Goal: Transaction & Acquisition: Purchase product/service

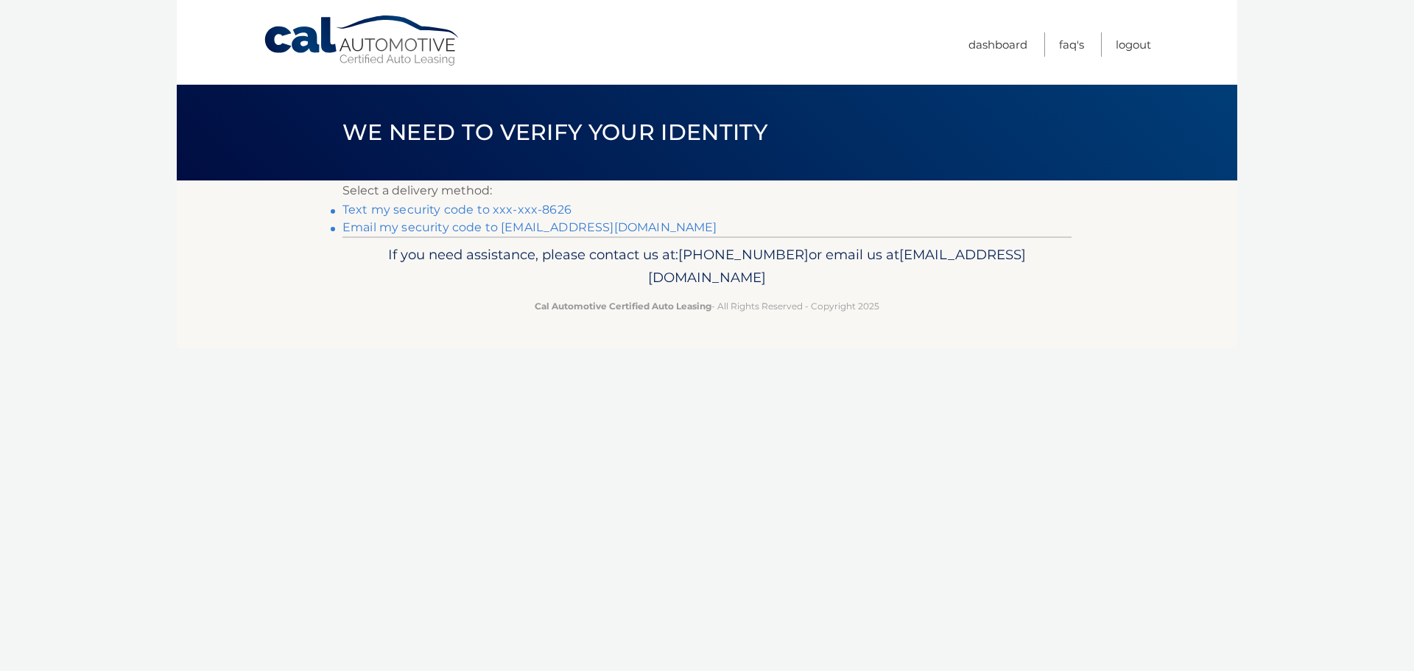
click at [532, 211] on link "Text my security code to xxx-xxx-8626" at bounding box center [456, 209] width 229 height 14
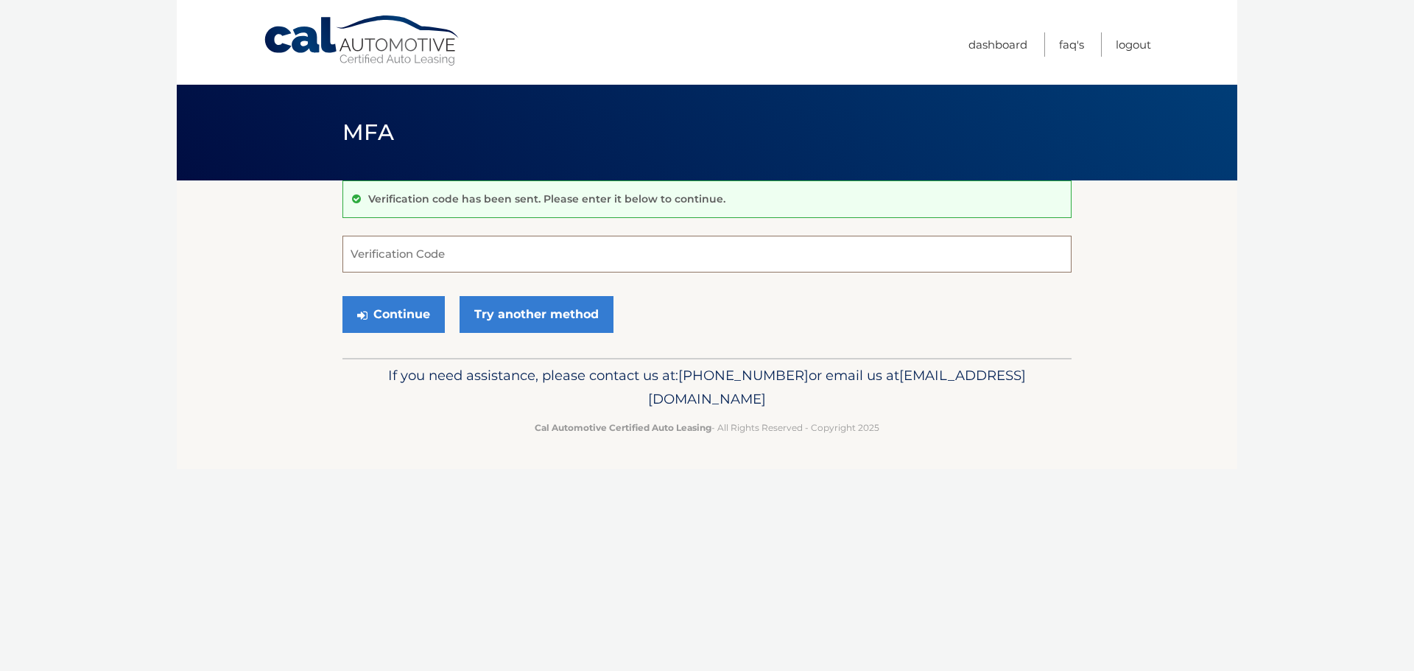
click at [549, 244] on input "Verification Code" at bounding box center [706, 254] width 729 height 37
type input "039334"
click at [342, 296] on button "Continue" at bounding box center [393, 314] width 102 height 37
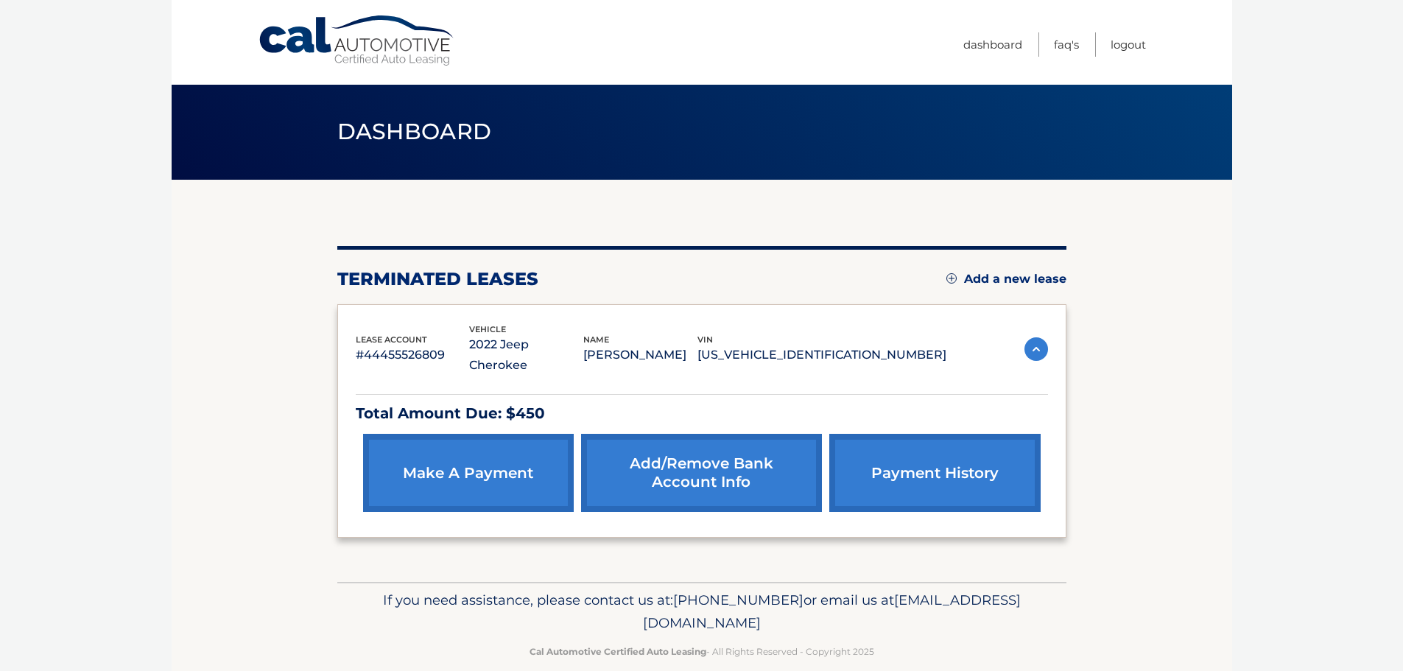
scroll to position [3, 0]
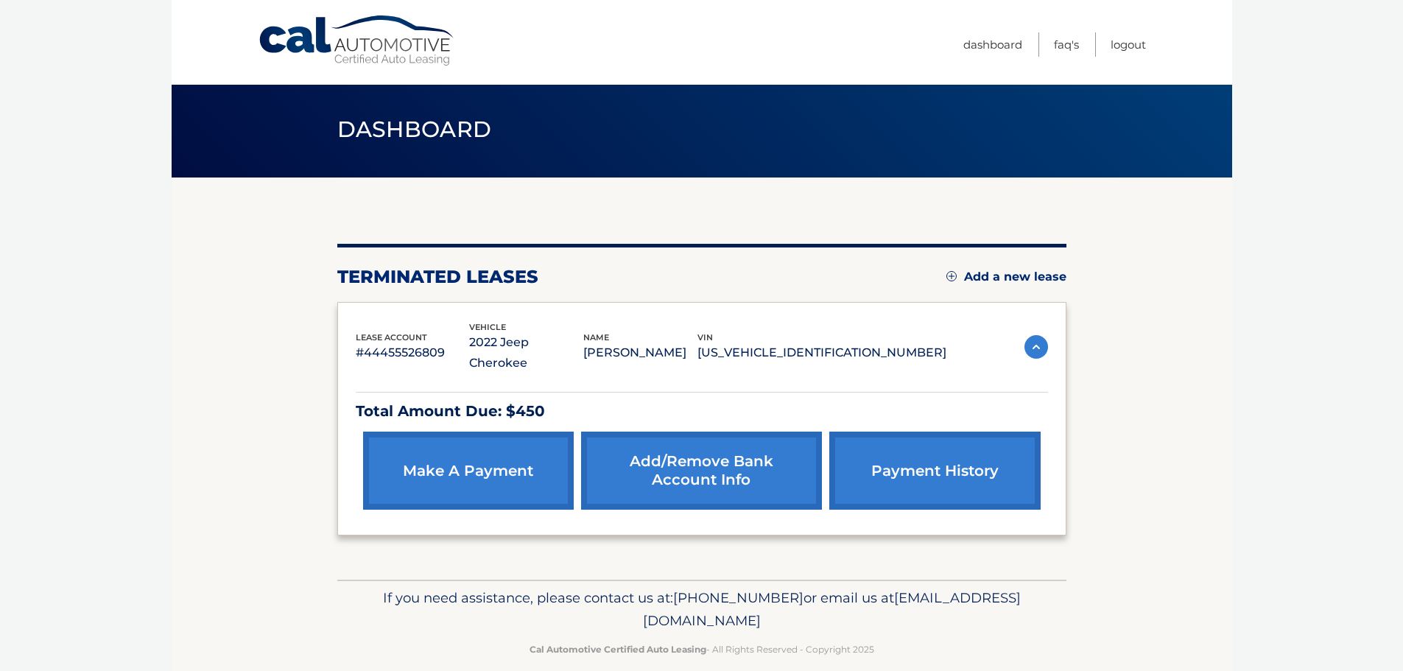
click at [514, 448] on link "make a payment" at bounding box center [468, 471] width 211 height 78
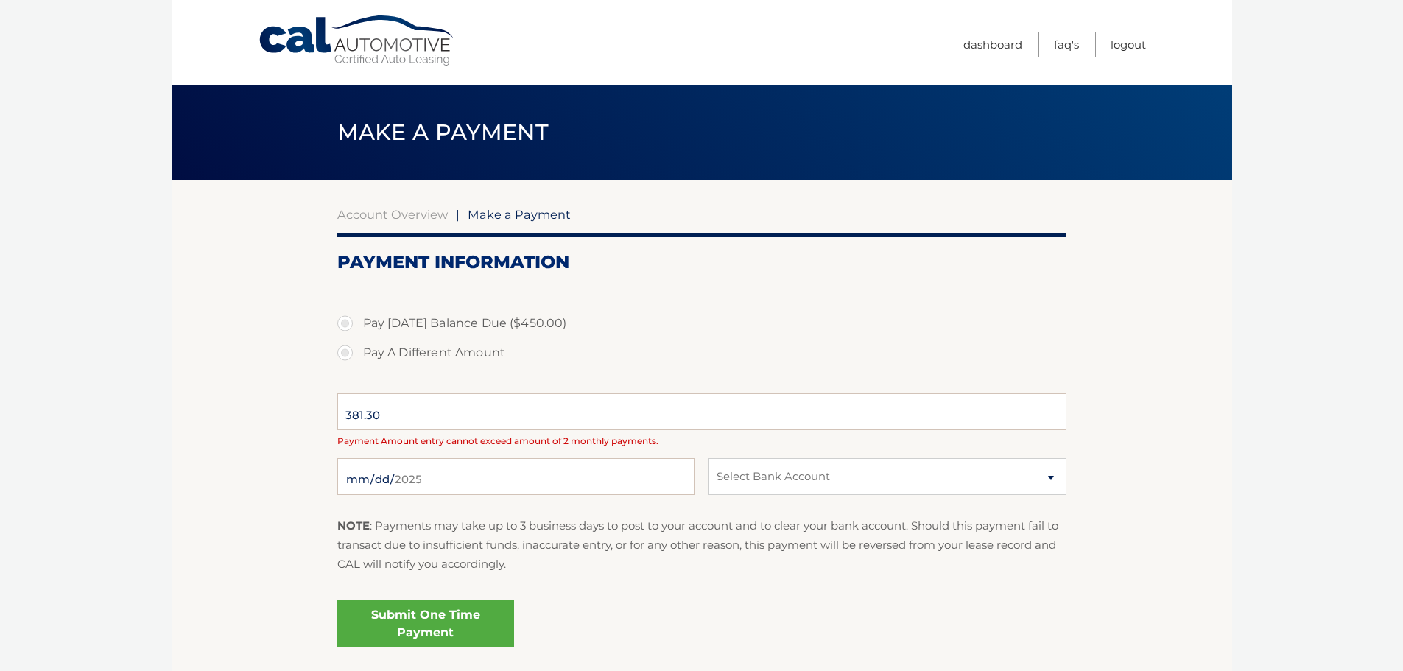
select select "YTdhNmQ0YjUtMGUwNy00ZGZiLTg0ZjAtODIyNzBjMmU2ZjVl"
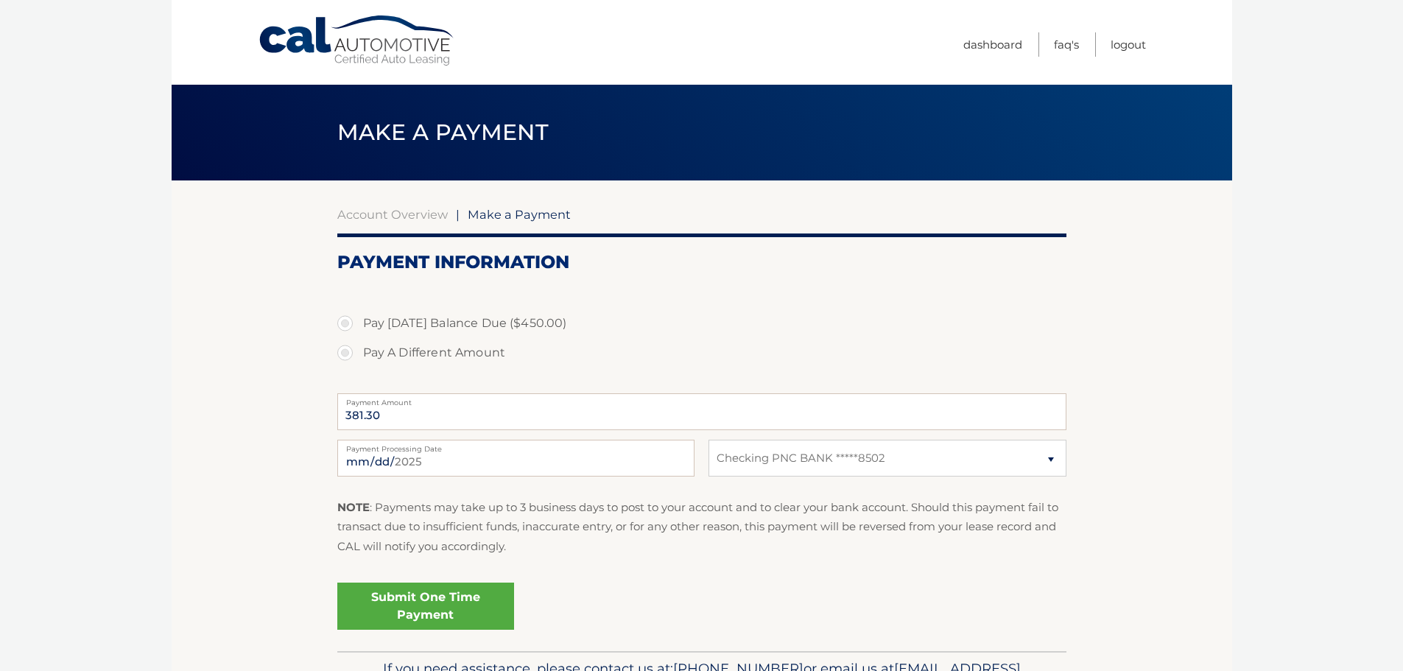
scroll to position [74, 0]
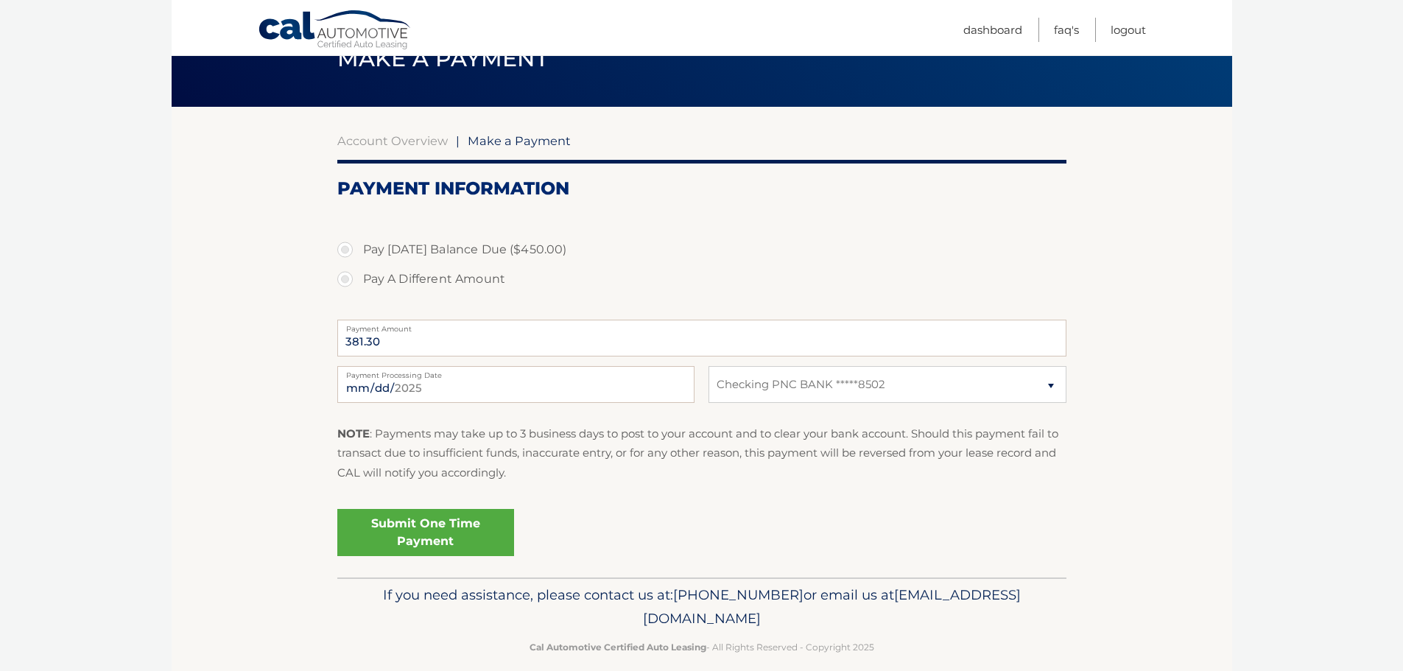
click at [349, 250] on label "Pay Today's Balance Due ($450.00)" at bounding box center [701, 249] width 729 height 29
click at [349, 250] on input "Pay Today's Balance Due ($450.00)" at bounding box center [350, 247] width 15 height 24
radio input "true"
type input "450.00"
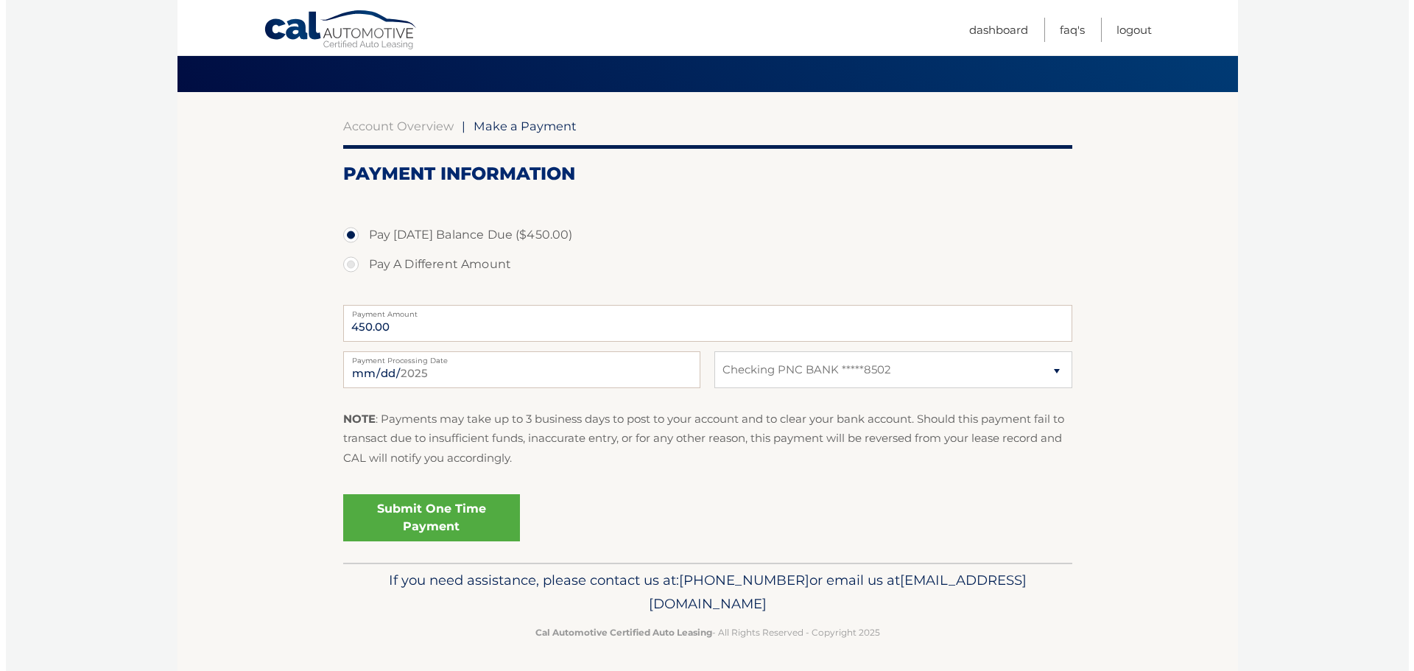
scroll to position [91, 0]
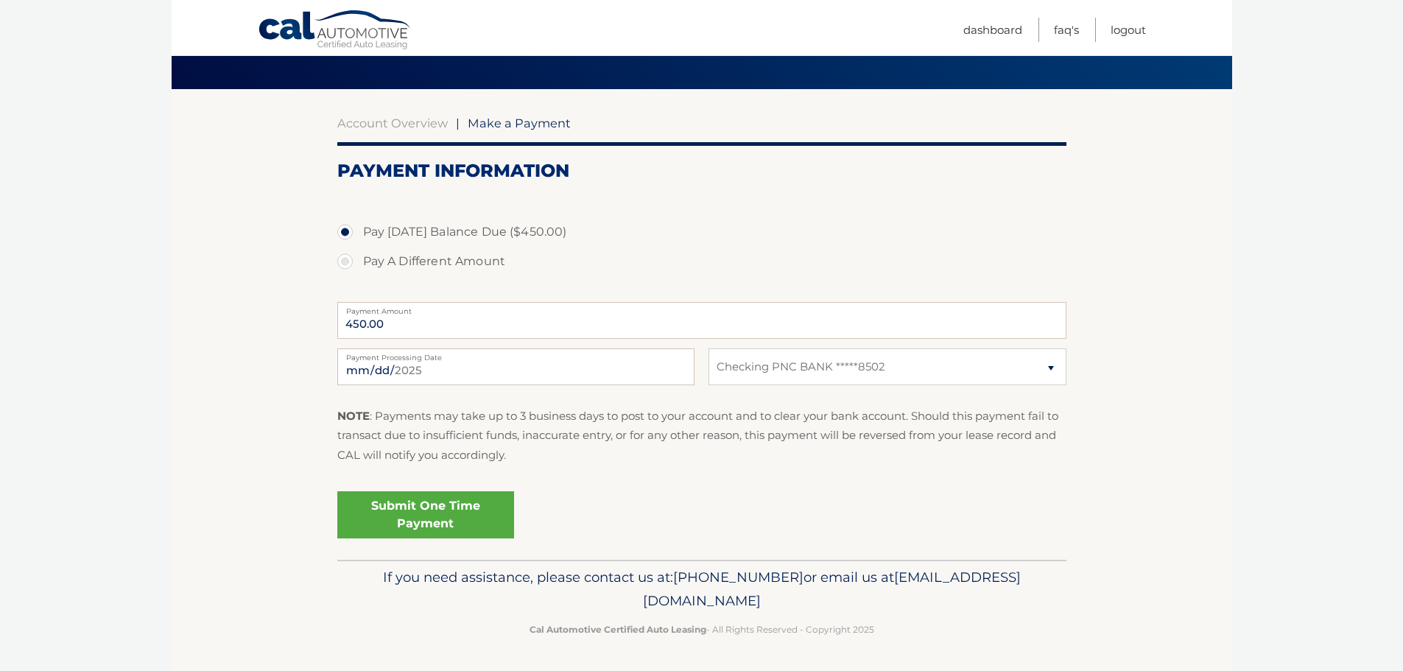
click at [430, 513] on link "Submit One Time Payment" at bounding box center [425, 514] width 177 height 47
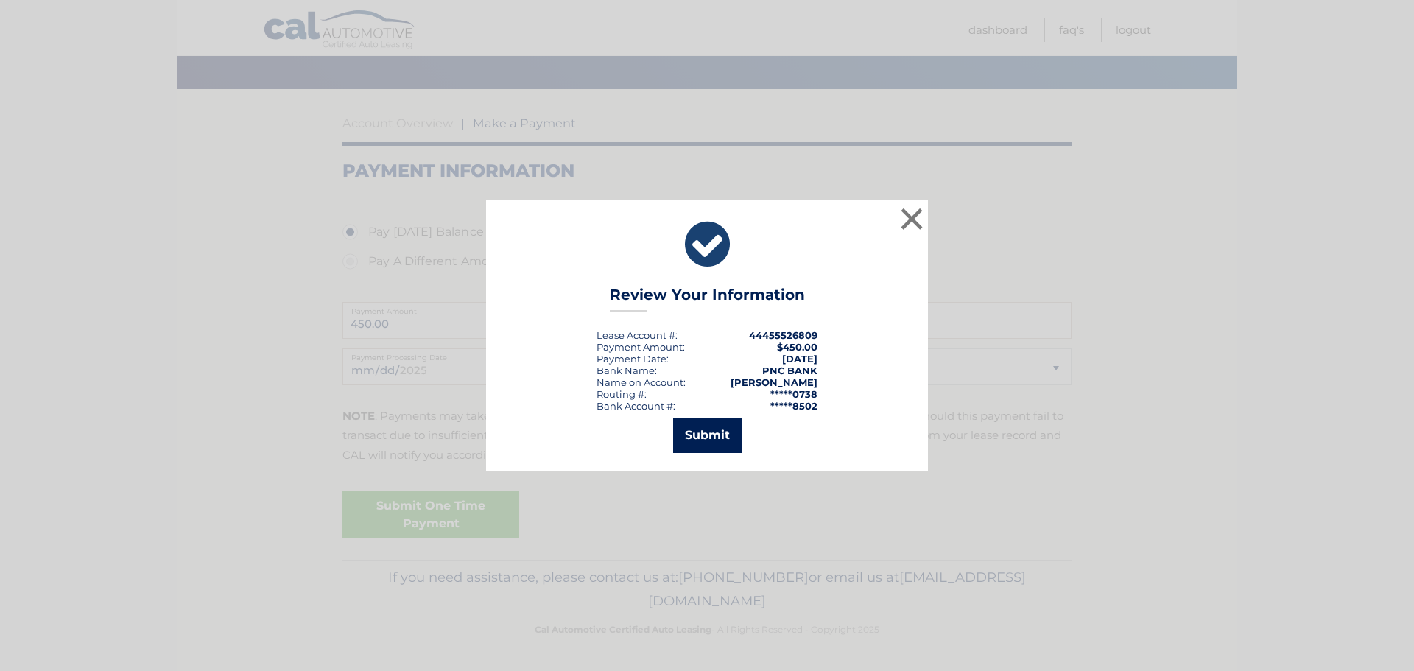
click at [723, 431] on button "Submit" at bounding box center [707, 435] width 68 height 35
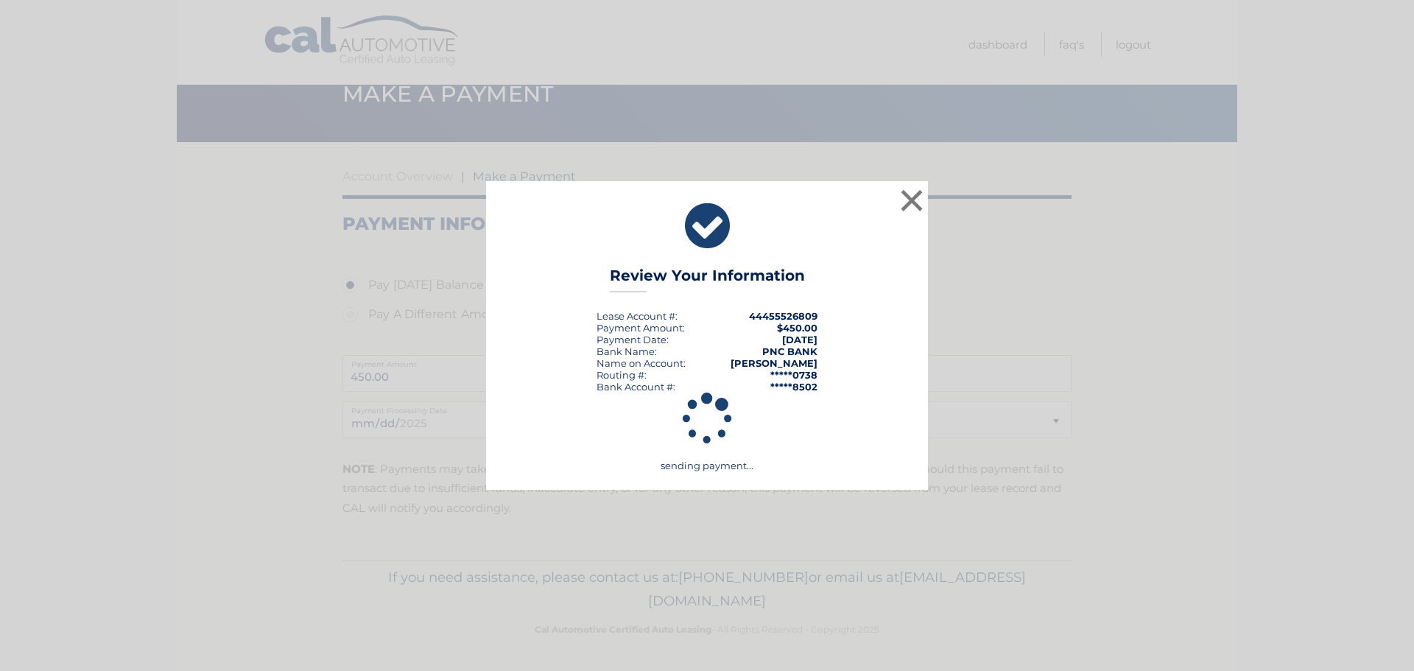
scroll to position [38, 0]
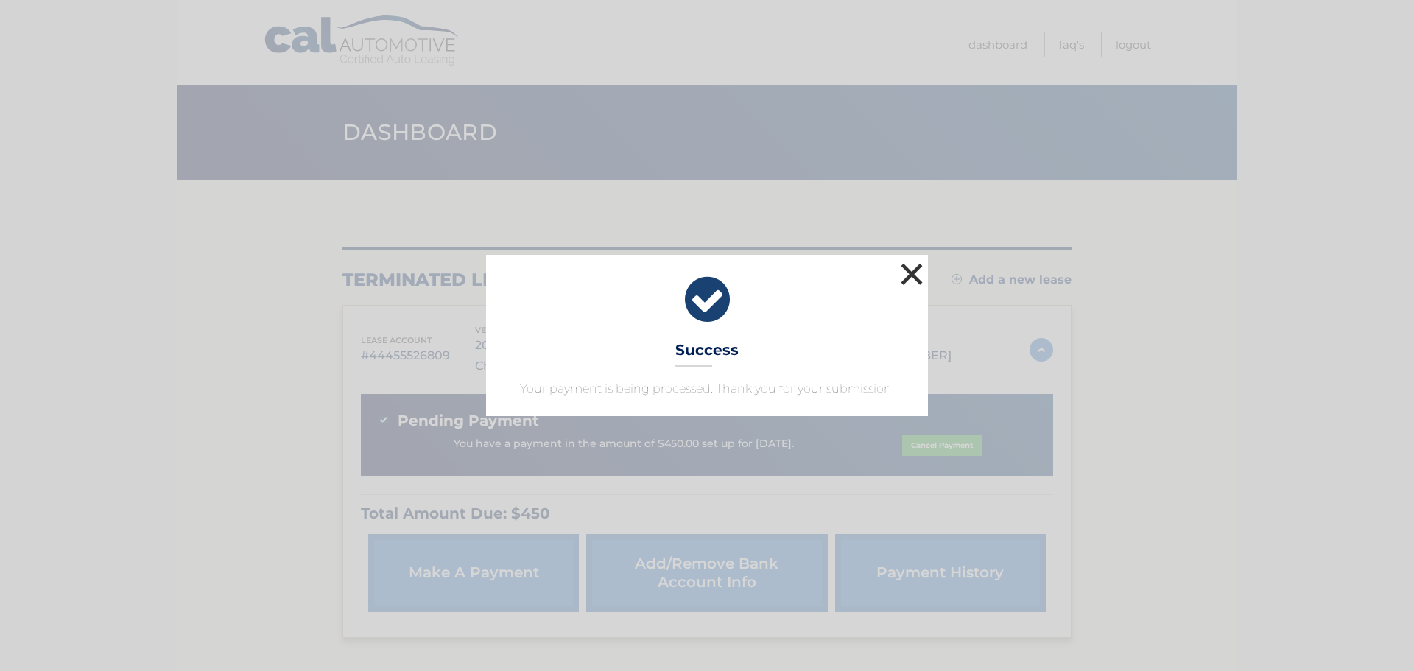
click at [917, 272] on button "×" at bounding box center [911, 273] width 29 height 29
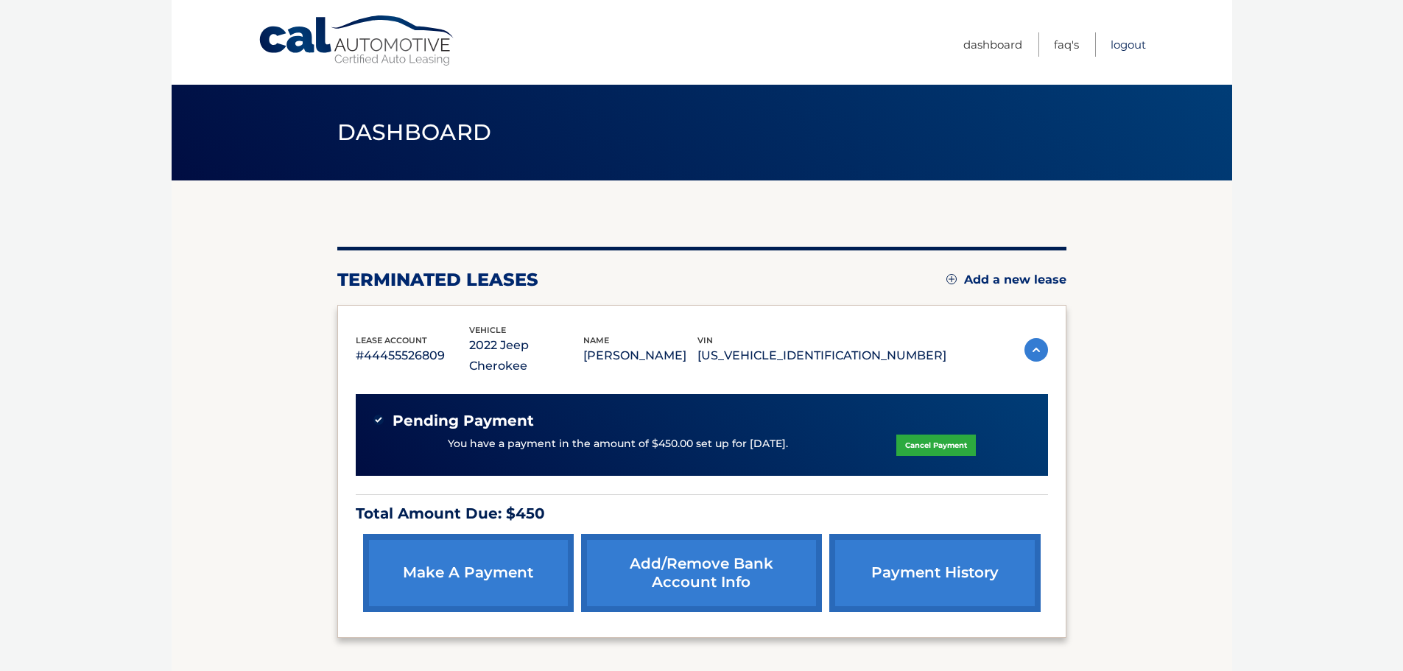
click at [1125, 43] on link "Logout" at bounding box center [1127, 44] width 35 height 24
